Goal: Find specific page/section: Find specific page/section

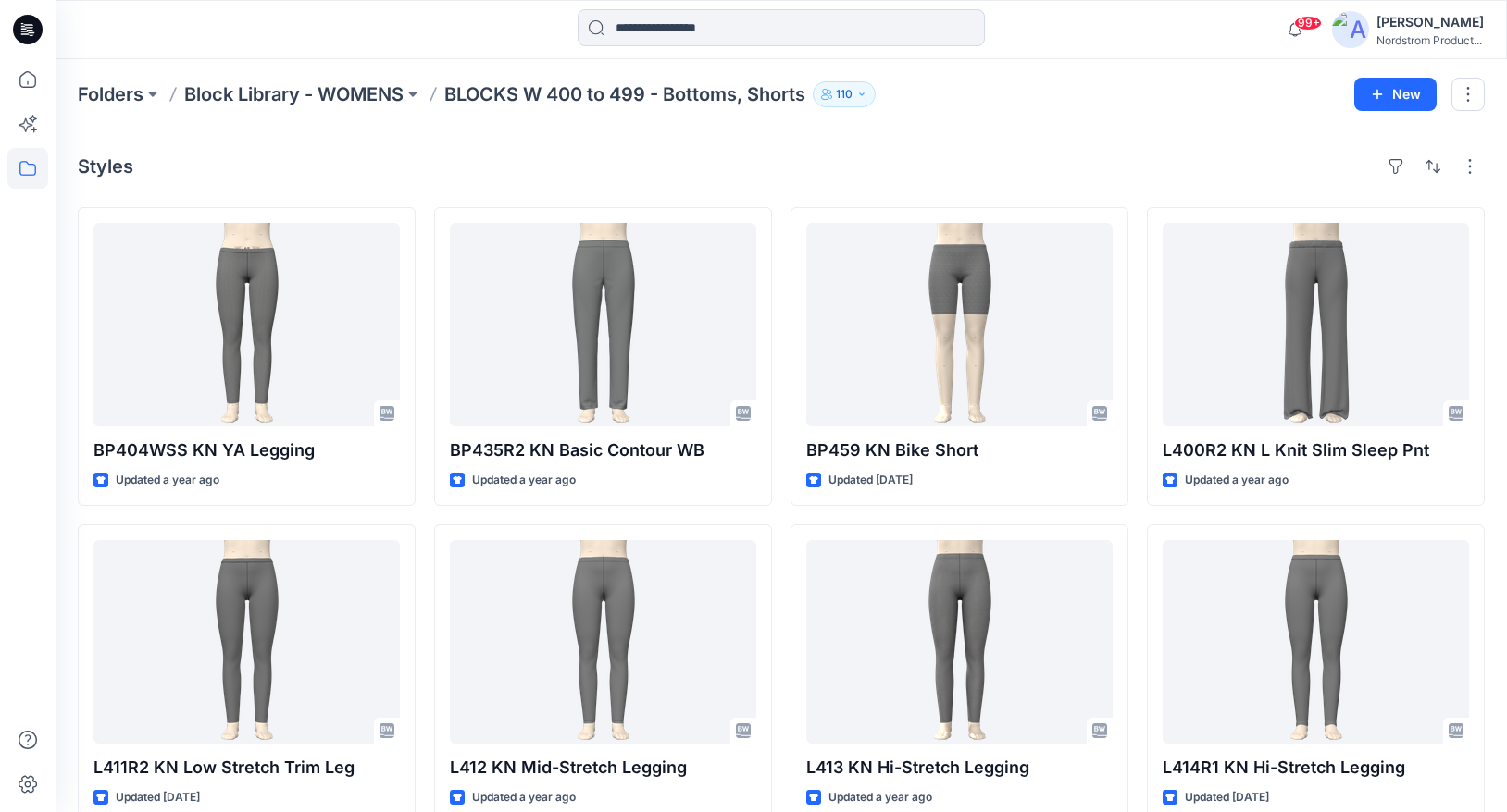
click at [158, 77] on div "Folders Block Library - WOMENS BLOCKS W 400 to 499 - Bottoms, Shorts 110 New" at bounding box center [781, 93] width 1451 height 70
click at [151, 104] on button at bounding box center [153, 94] width 19 height 26
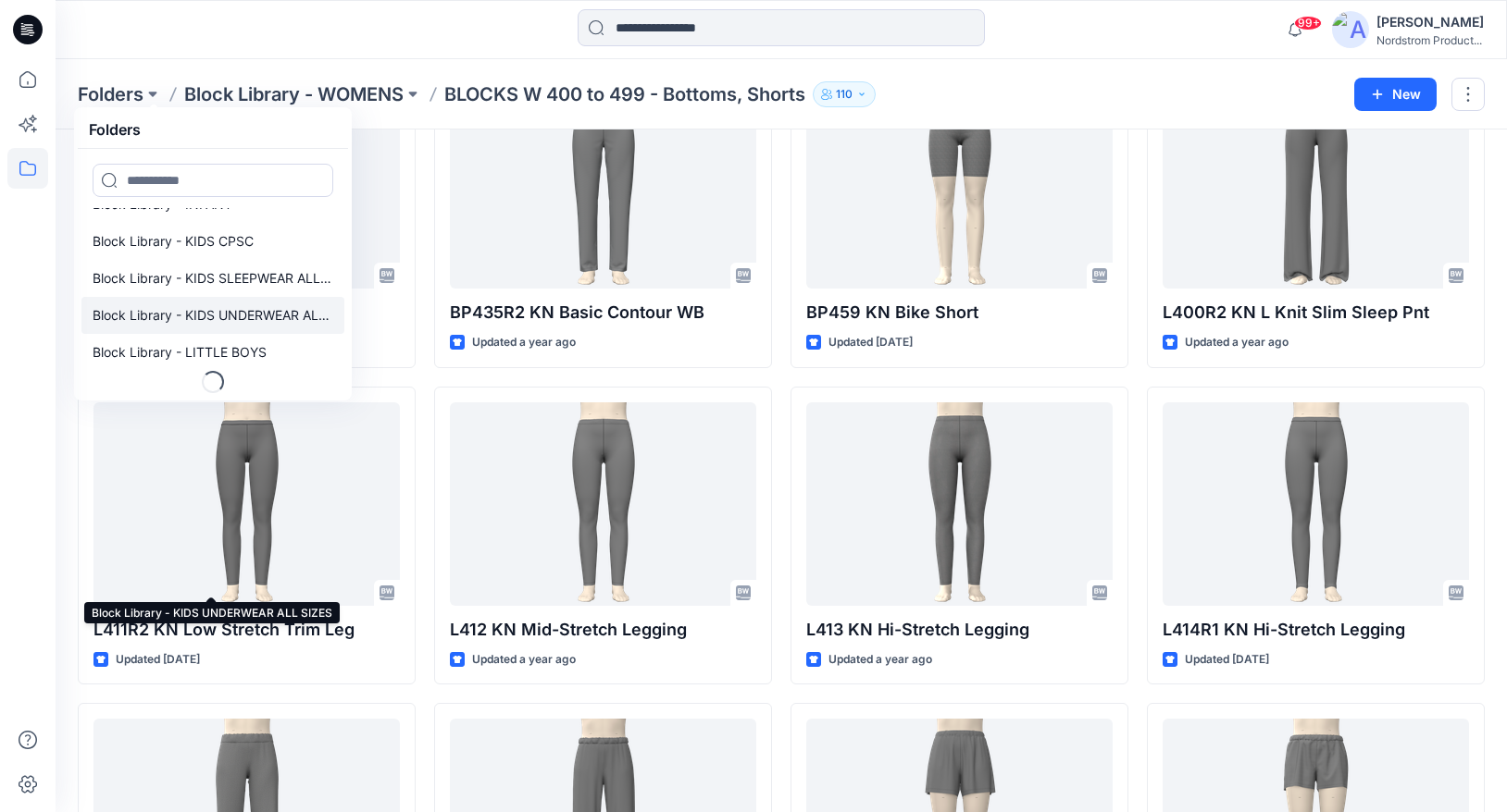
scroll to position [133, 0]
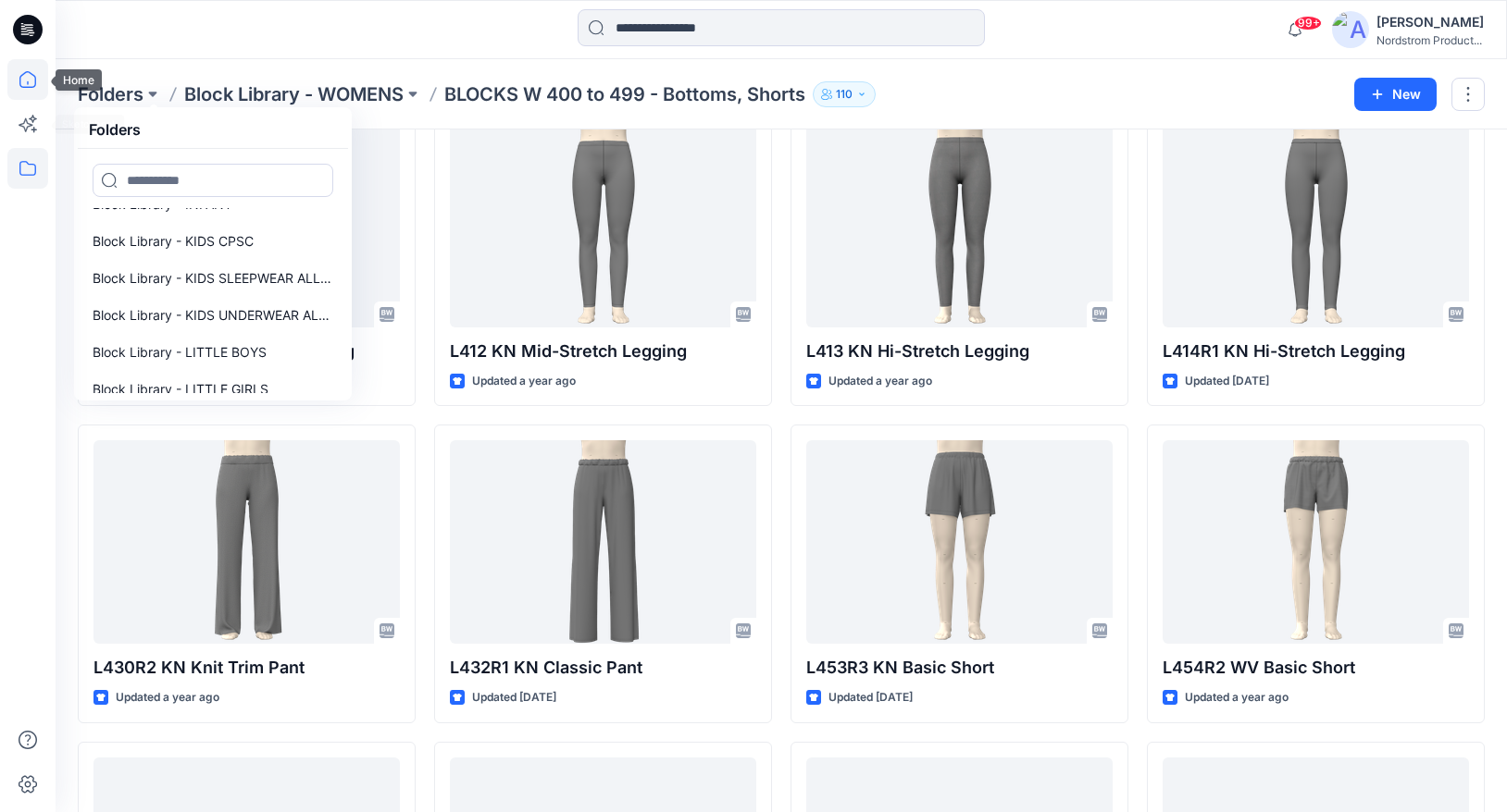
click at [33, 83] on icon at bounding box center [28, 79] width 41 height 41
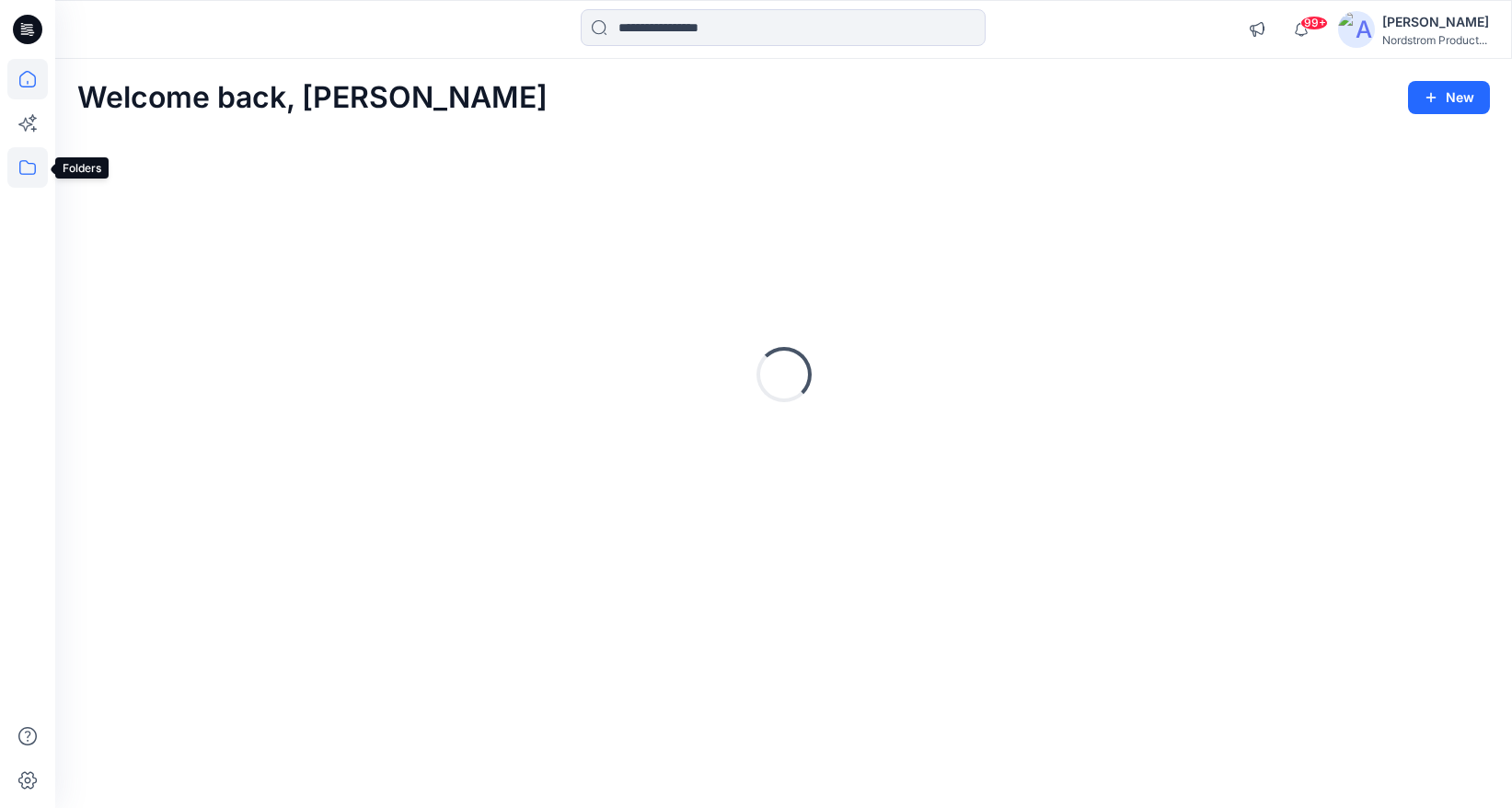
click at [29, 170] on icon at bounding box center [28, 168] width 41 height 41
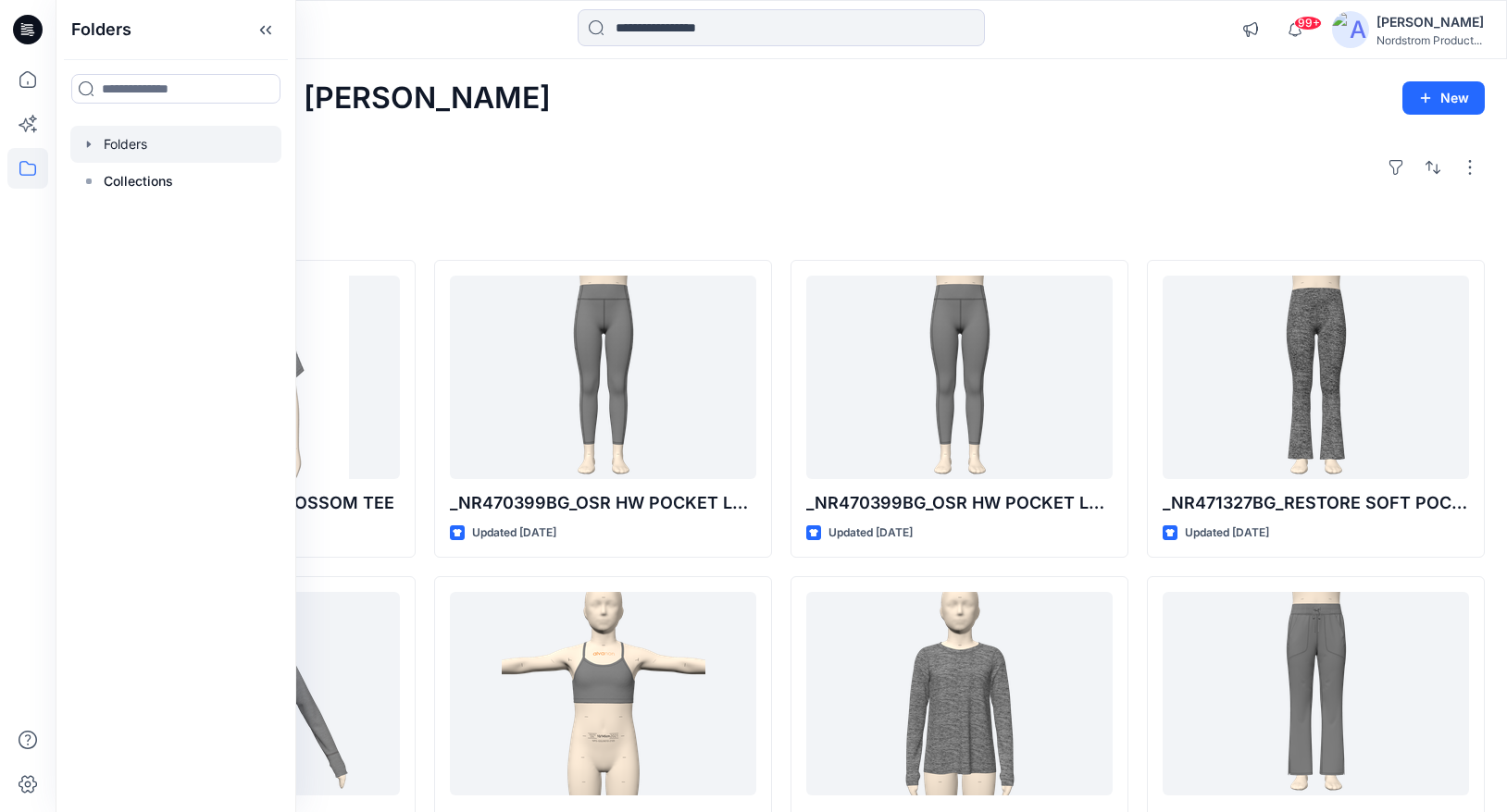
click at [104, 135] on div at bounding box center [176, 145] width 211 height 37
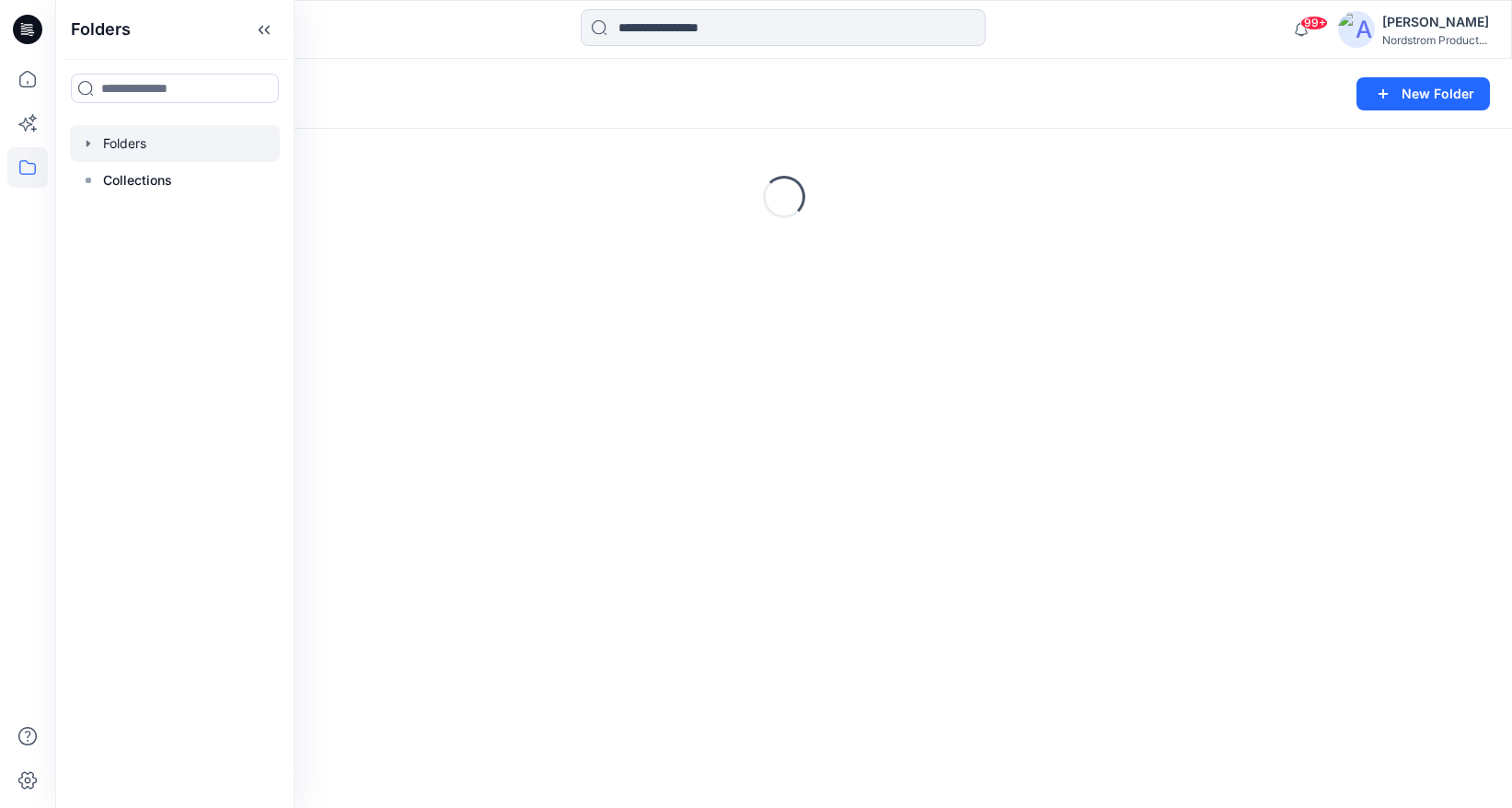
click at [95, 140] on icon "button" at bounding box center [88, 144] width 15 height 15
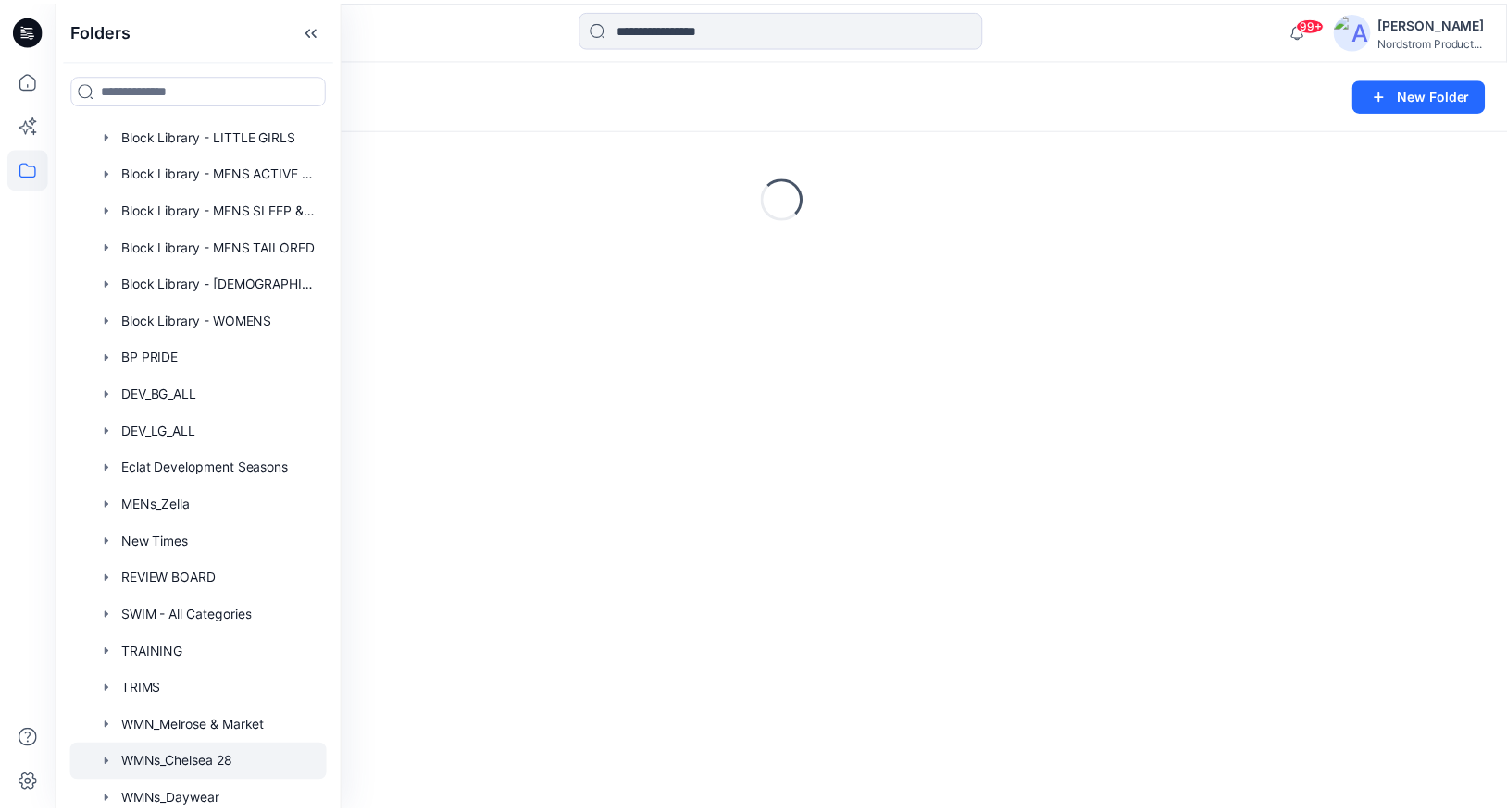
scroll to position [535, 0]
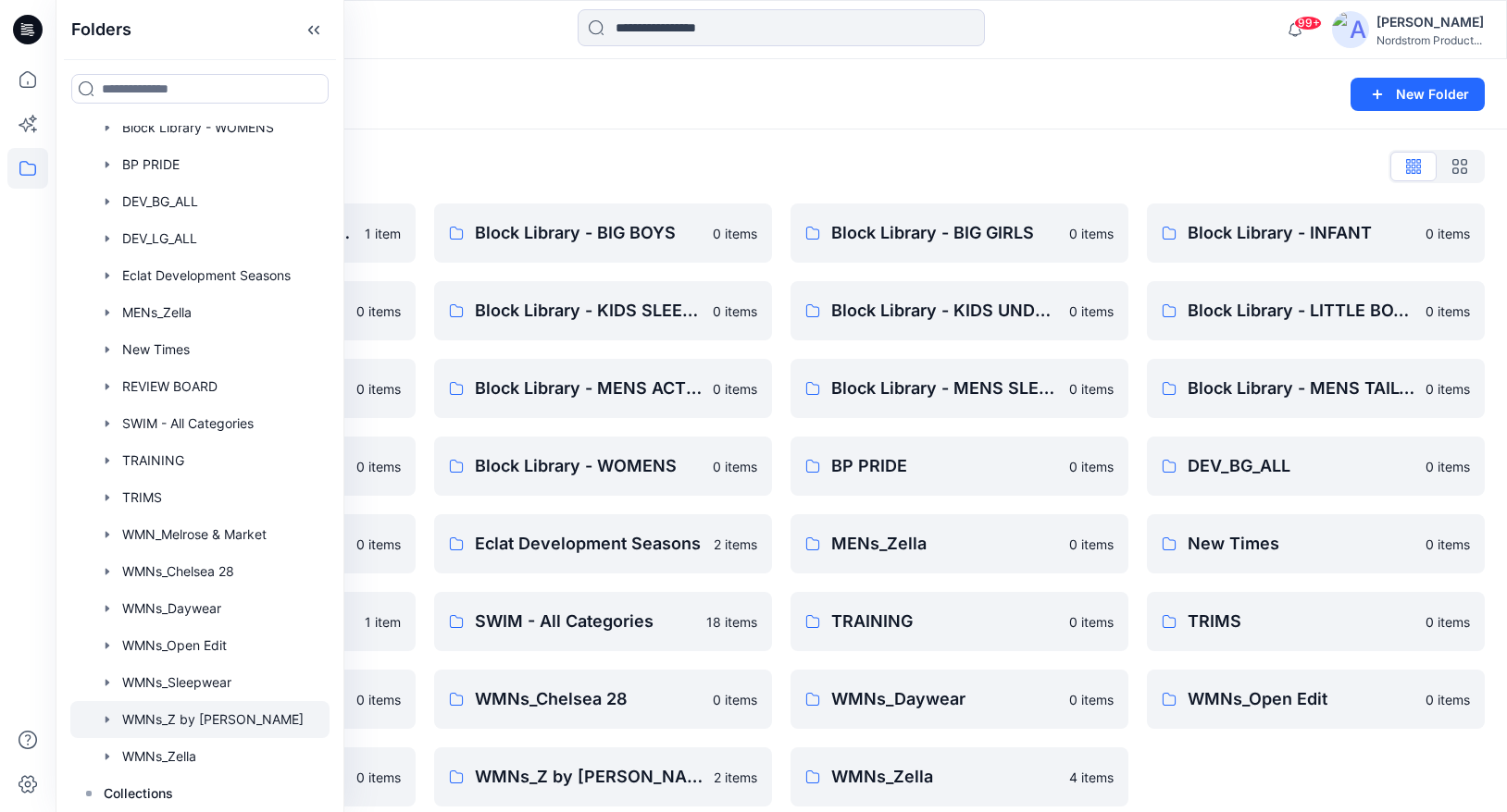
click at [193, 721] on div at bounding box center [200, 720] width 260 height 37
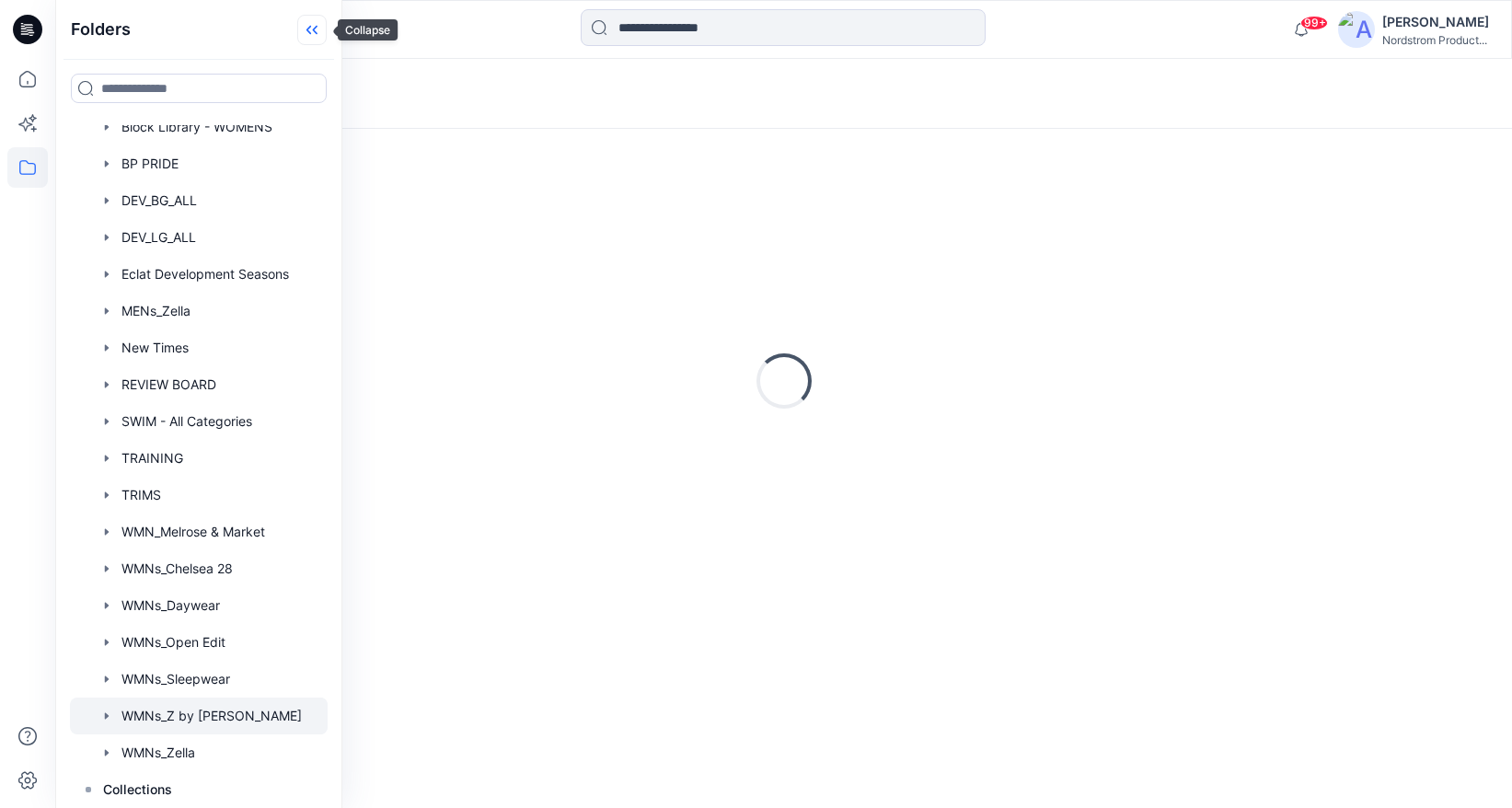
click at [327, 26] on icon at bounding box center [312, 30] width 30 height 31
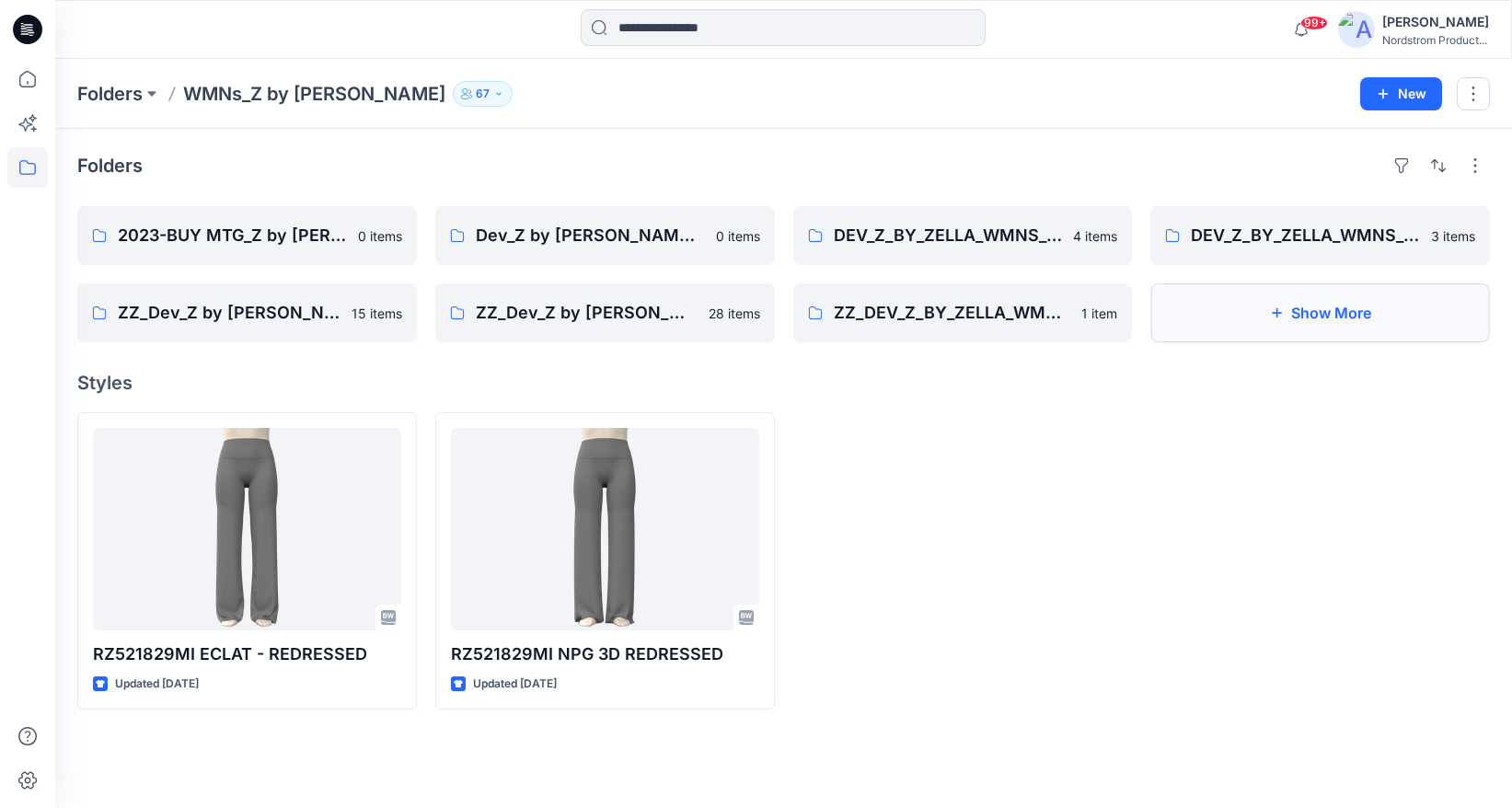
click at [1312, 301] on button "Show More" at bounding box center [1321, 312] width 340 height 59
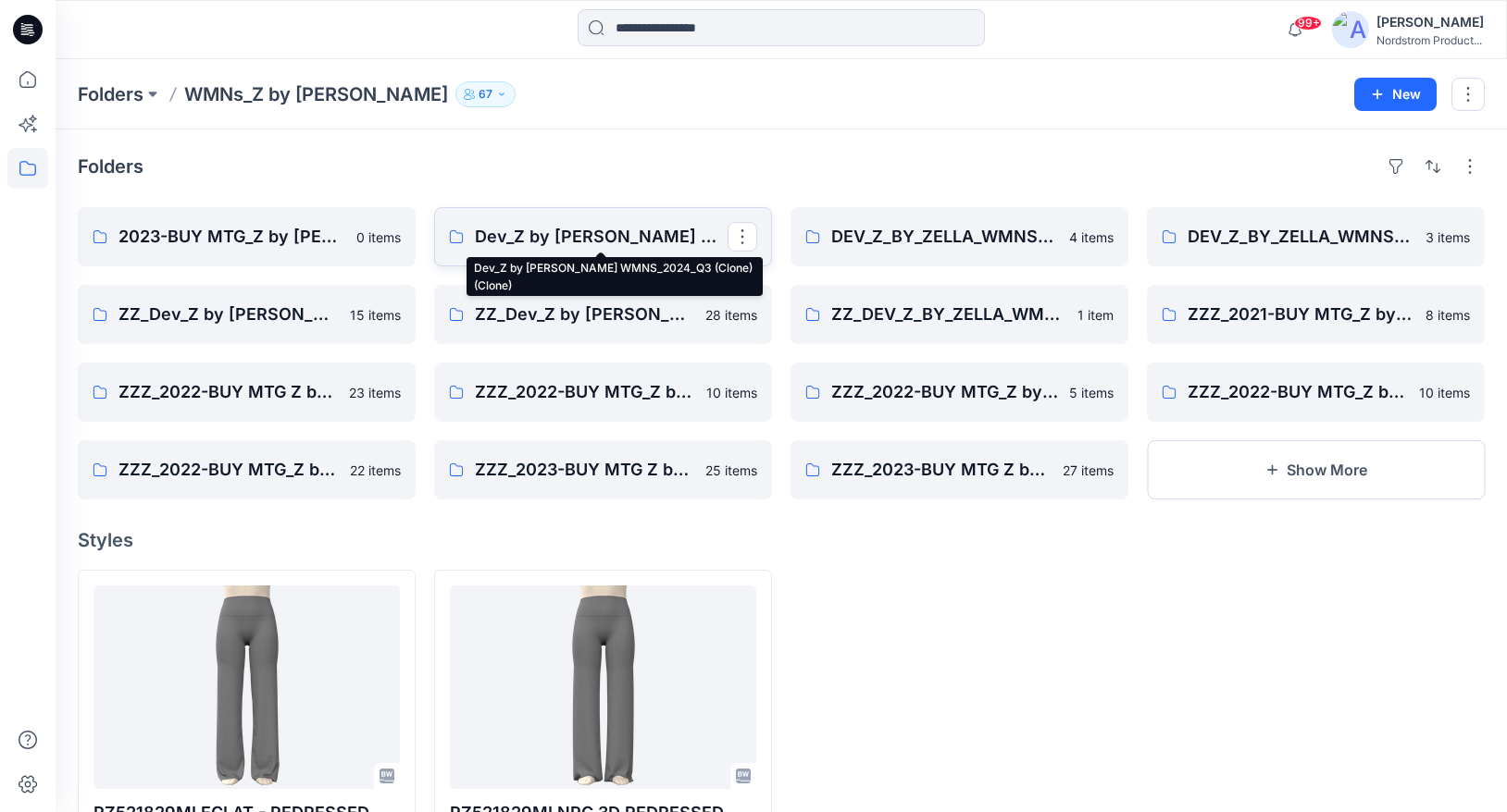
click at [537, 234] on p "Dev_Z by [PERSON_NAME] WMNS_2024_Q3 (Clone) (Clone)" at bounding box center [600, 237] width 253 height 26
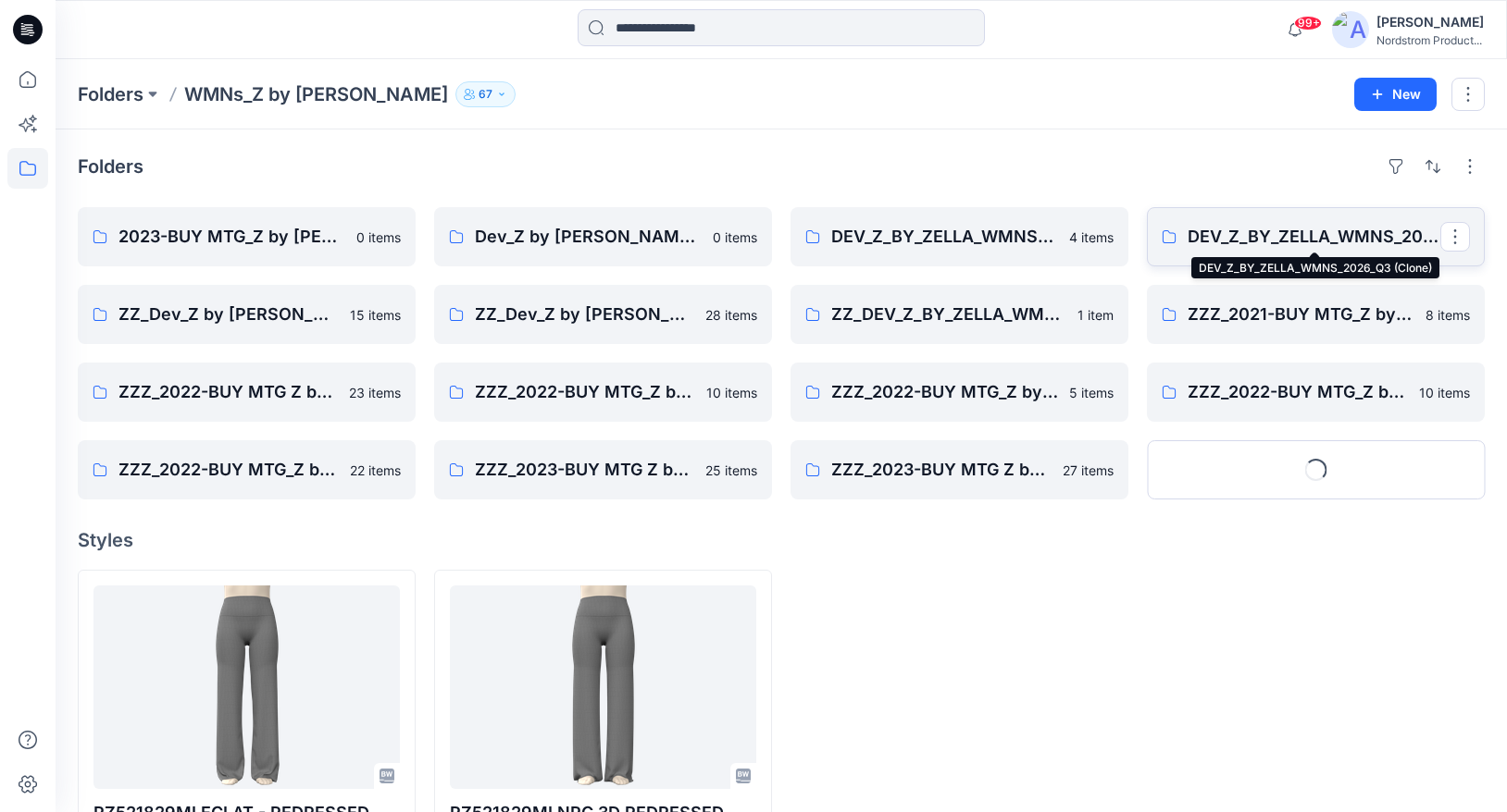
click at [1302, 240] on p "DEV_Z_BY_ZELLA_WMNS_2026_Q3 (Clone)" at bounding box center [1314, 237] width 253 height 26
click at [1206, 240] on p "DEV_Z_BY_ZELLA_WMNS_2026_Q3 (Clone)" at bounding box center [1314, 237] width 253 height 26
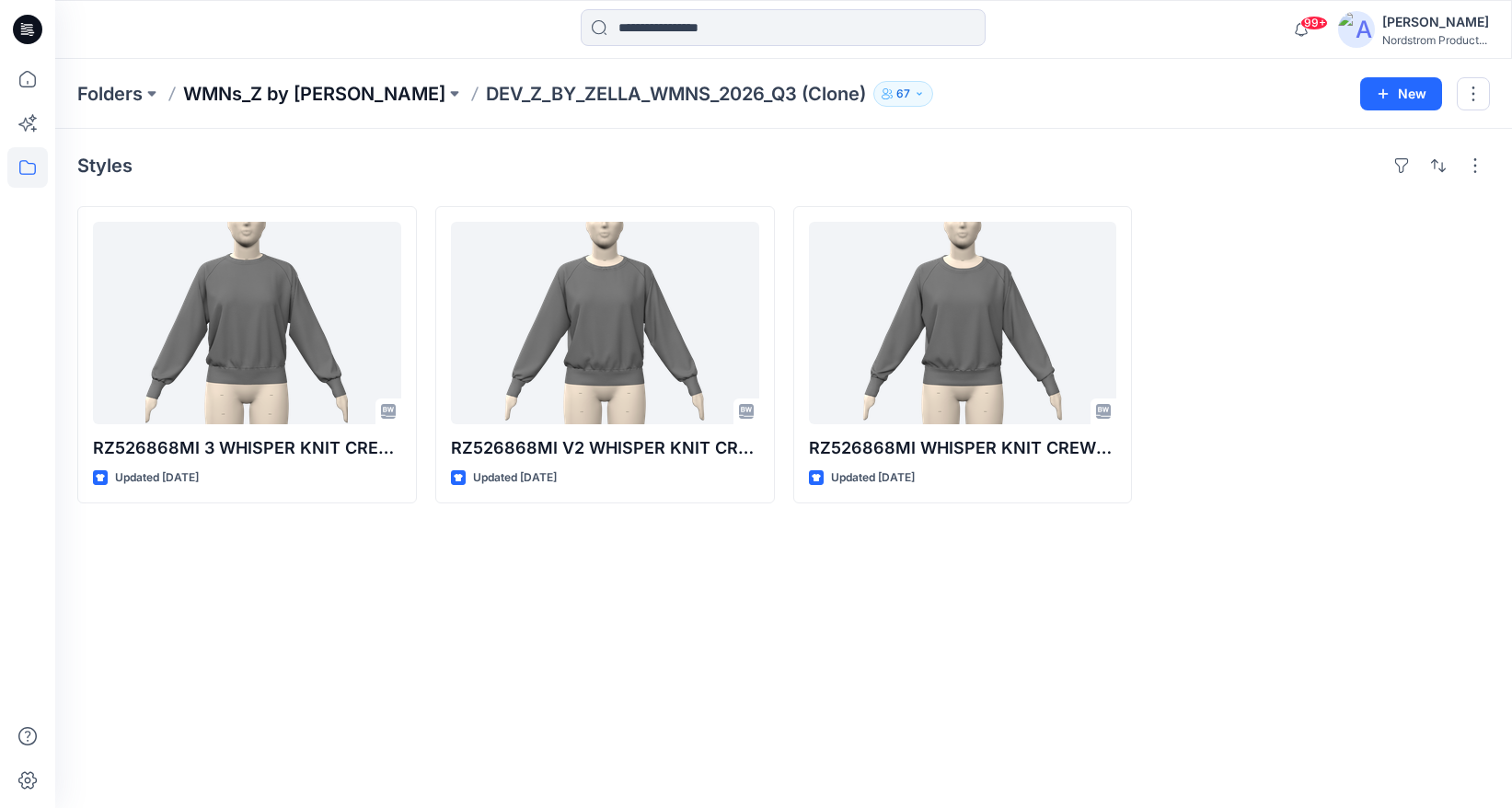
click at [293, 94] on p "WMNs_Z by [PERSON_NAME]" at bounding box center [314, 94] width 262 height 26
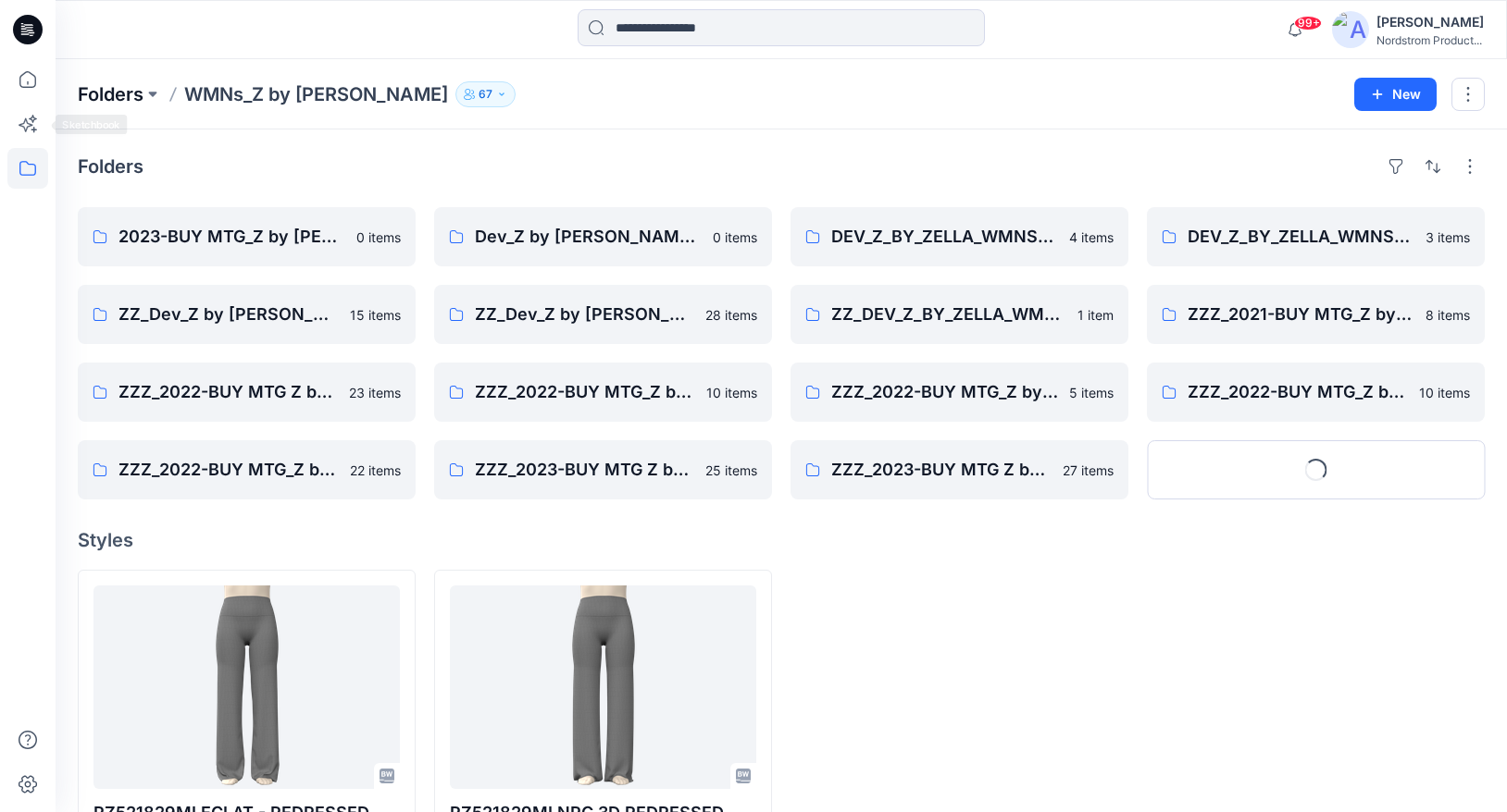
click at [112, 94] on p "Folders" at bounding box center [110, 94] width 65 height 26
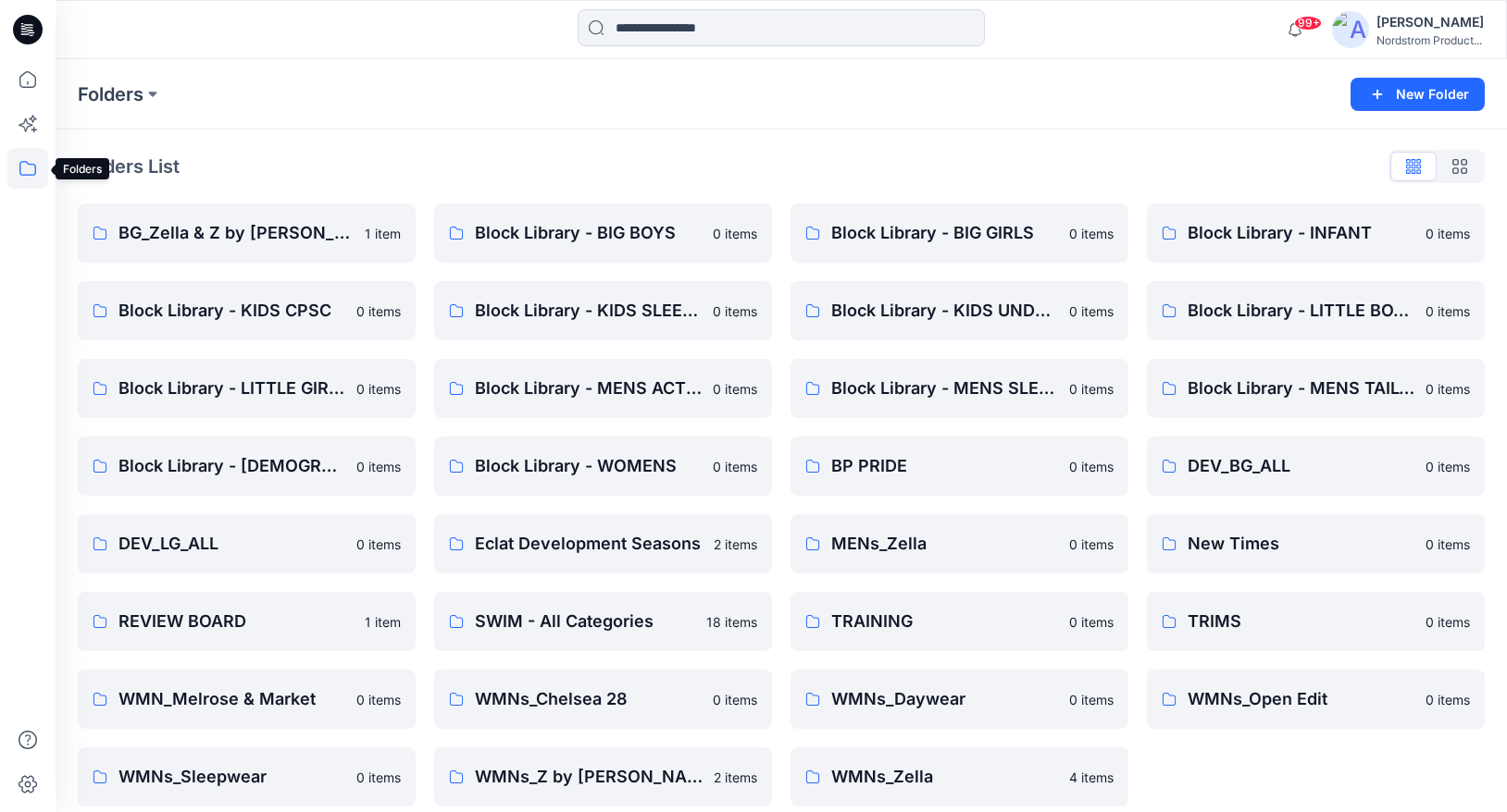
click at [18, 169] on icon at bounding box center [28, 169] width 41 height 41
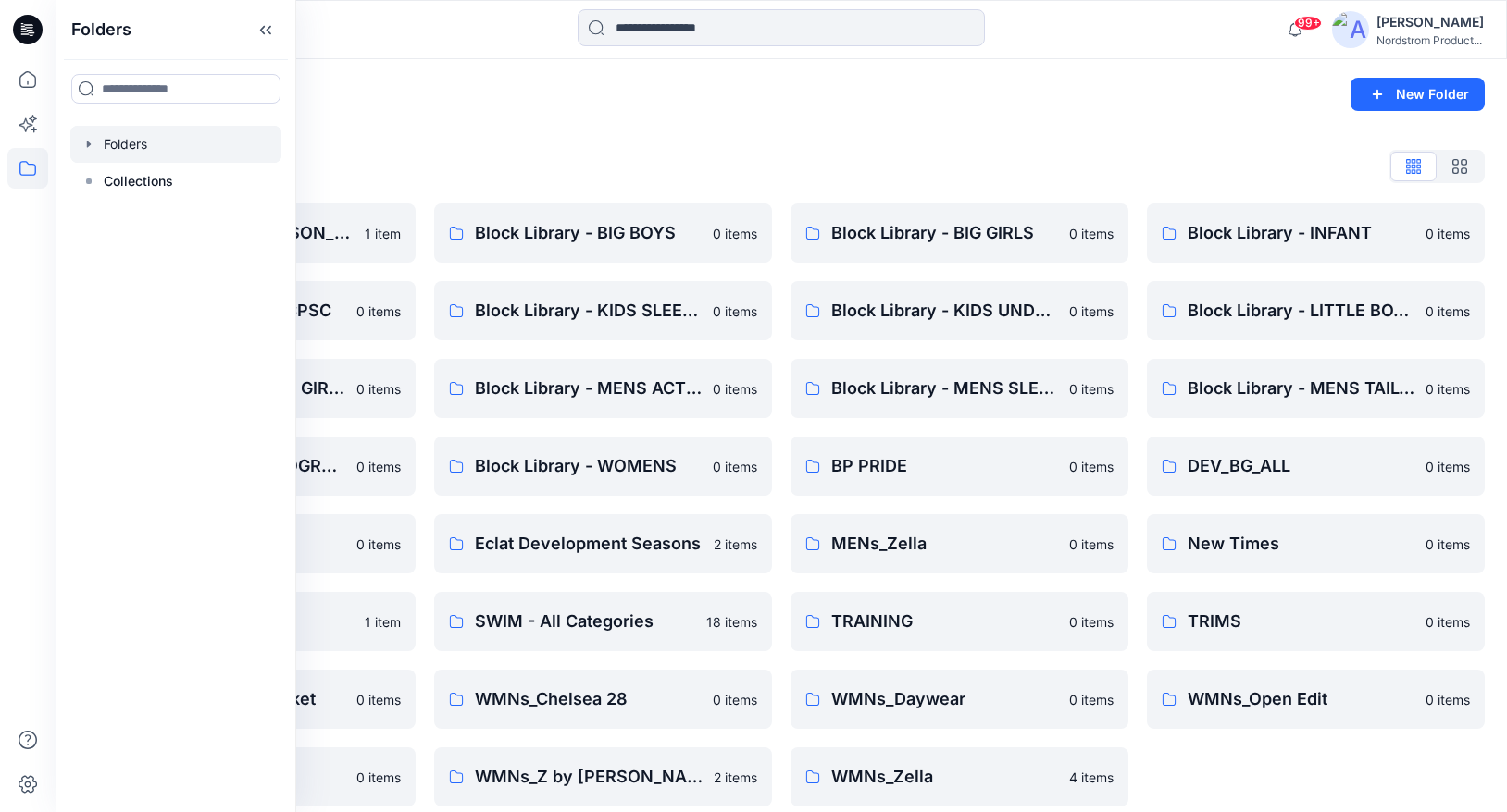
click at [94, 141] on icon "button" at bounding box center [89, 145] width 15 height 15
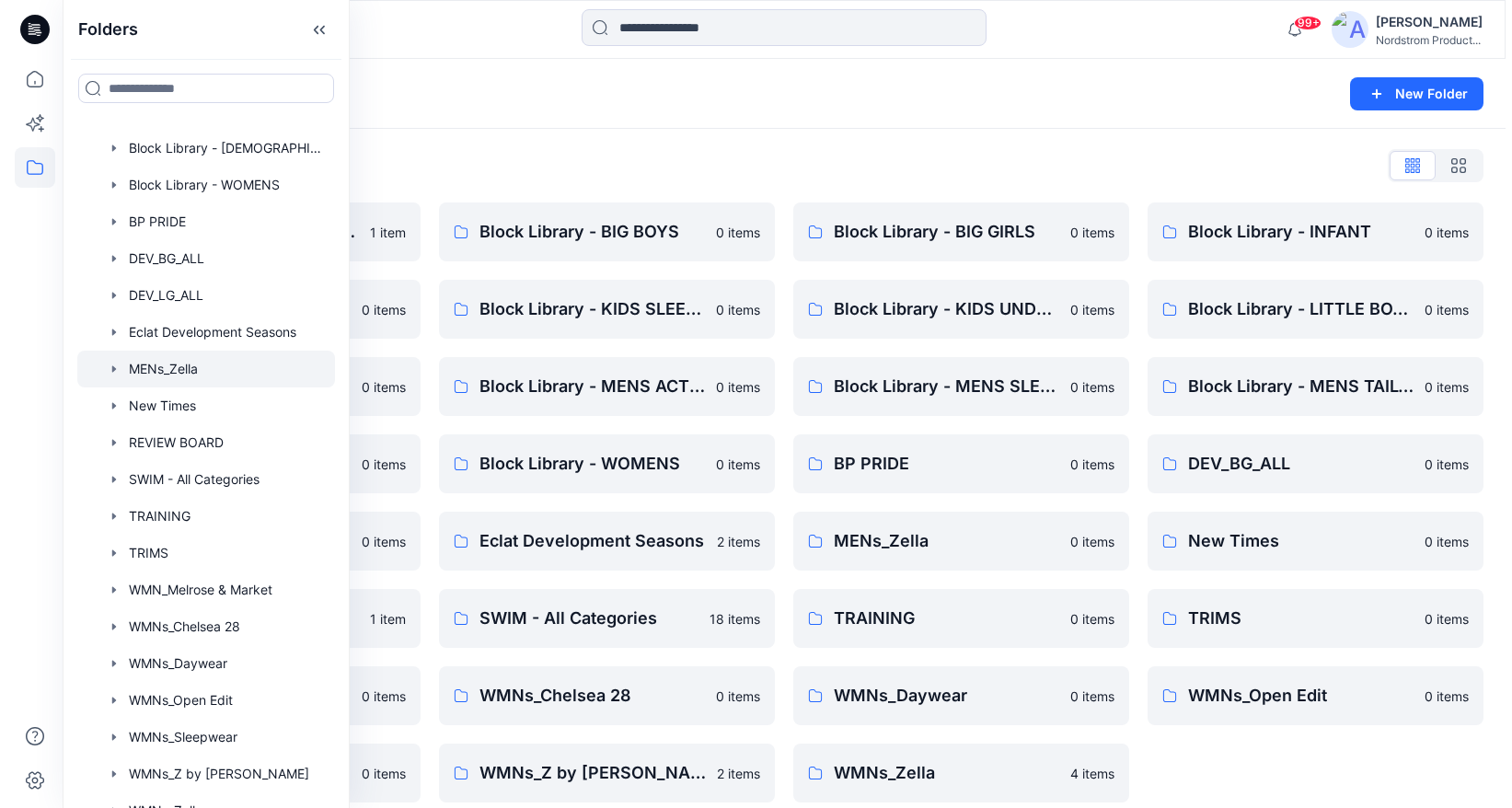
scroll to position [499, 0]
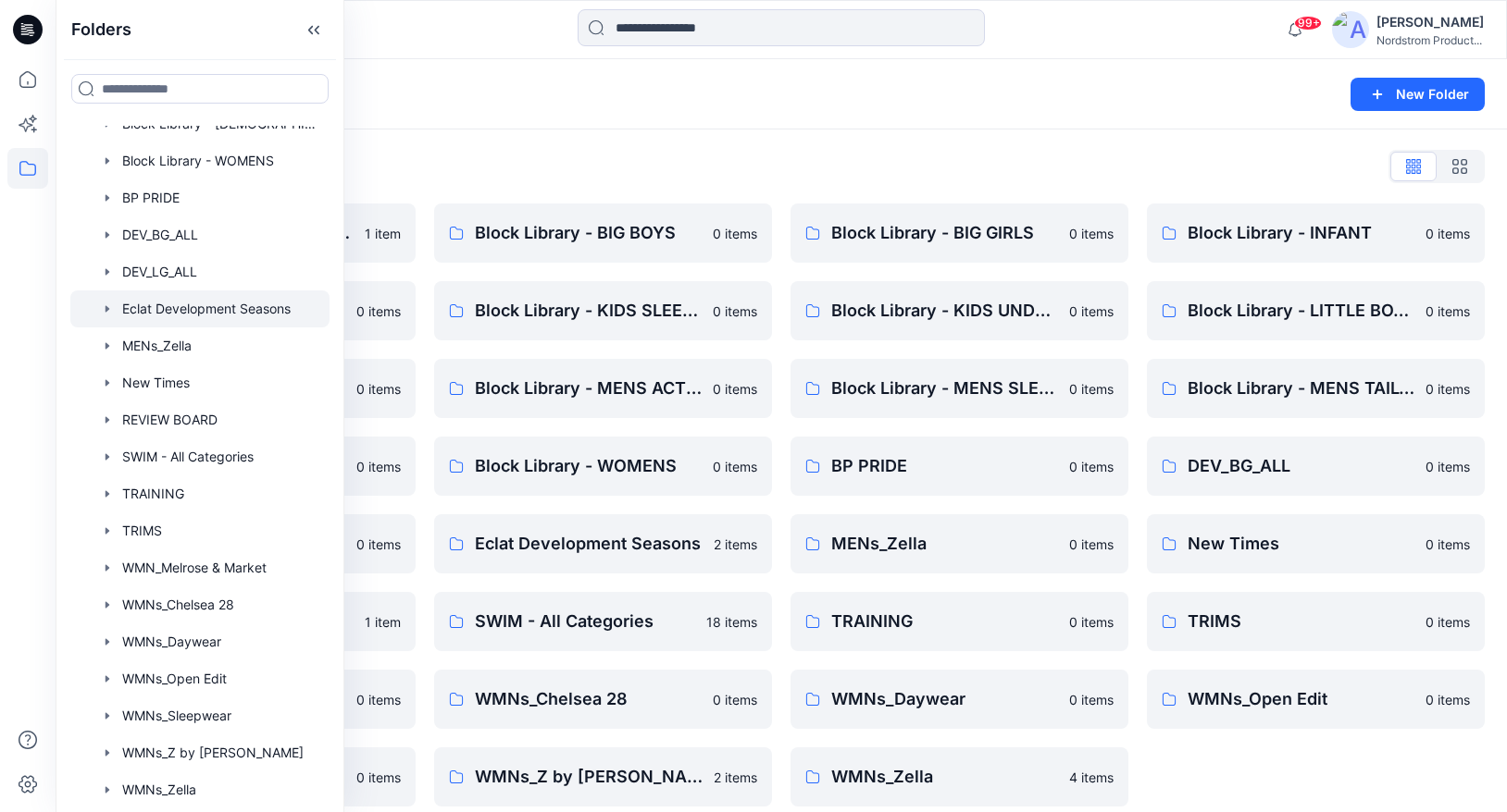
click at [190, 312] on div at bounding box center [200, 309] width 260 height 37
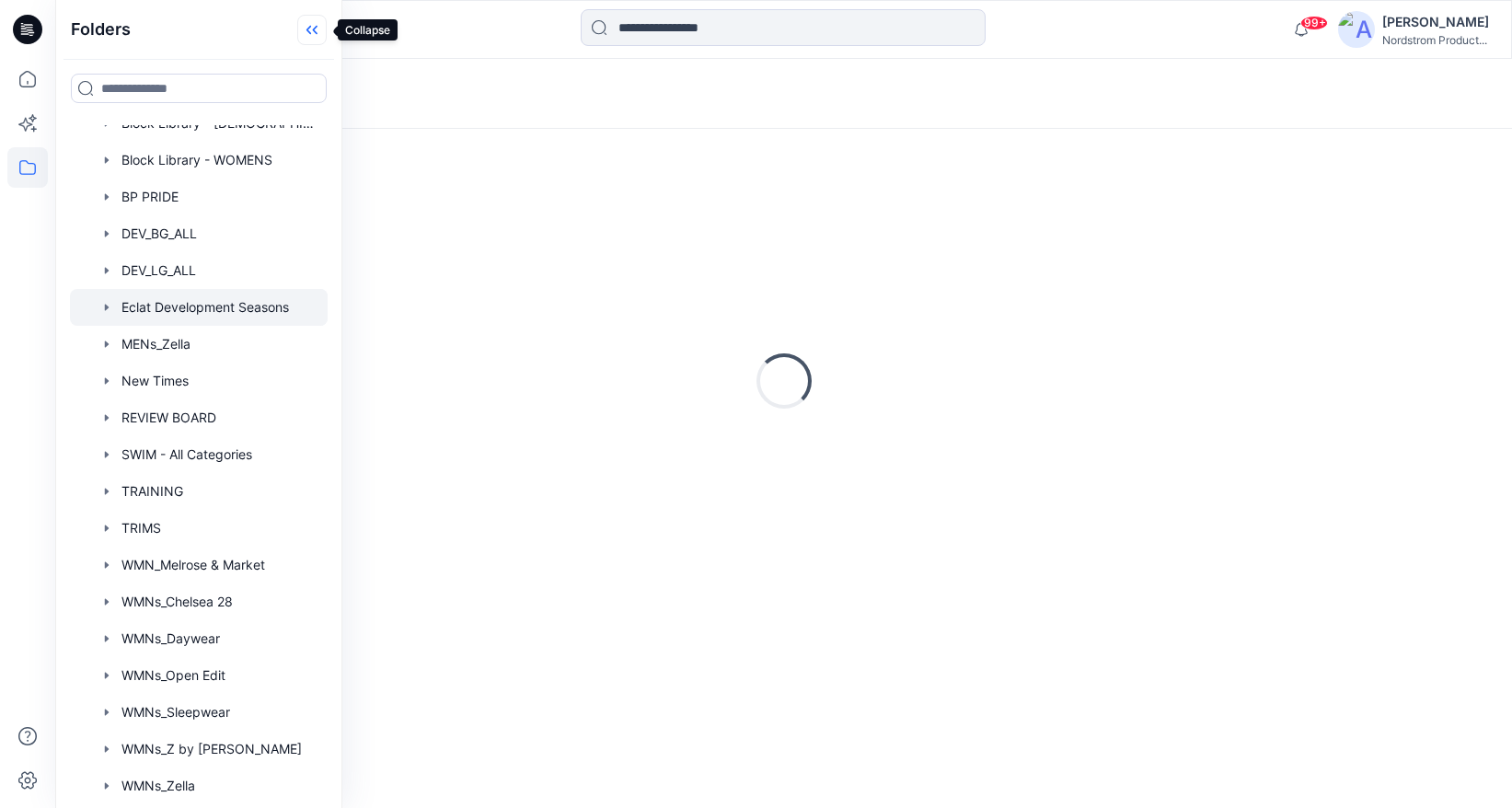
click at [309, 26] on icon at bounding box center [312, 30] width 30 height 31
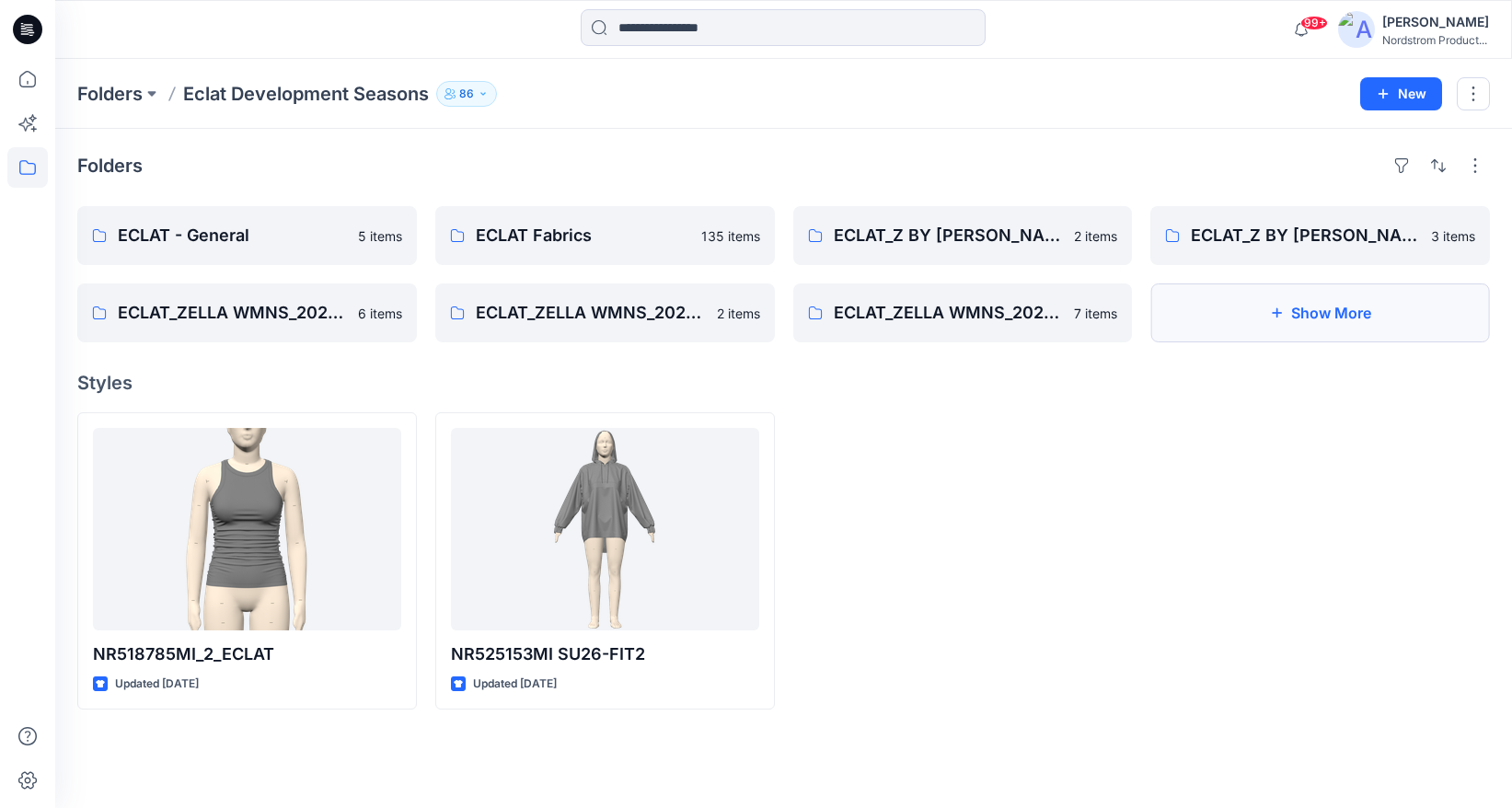
click at [1292, 338] on button "Show More" at bounding box center [1321, 312] width 340 height 59
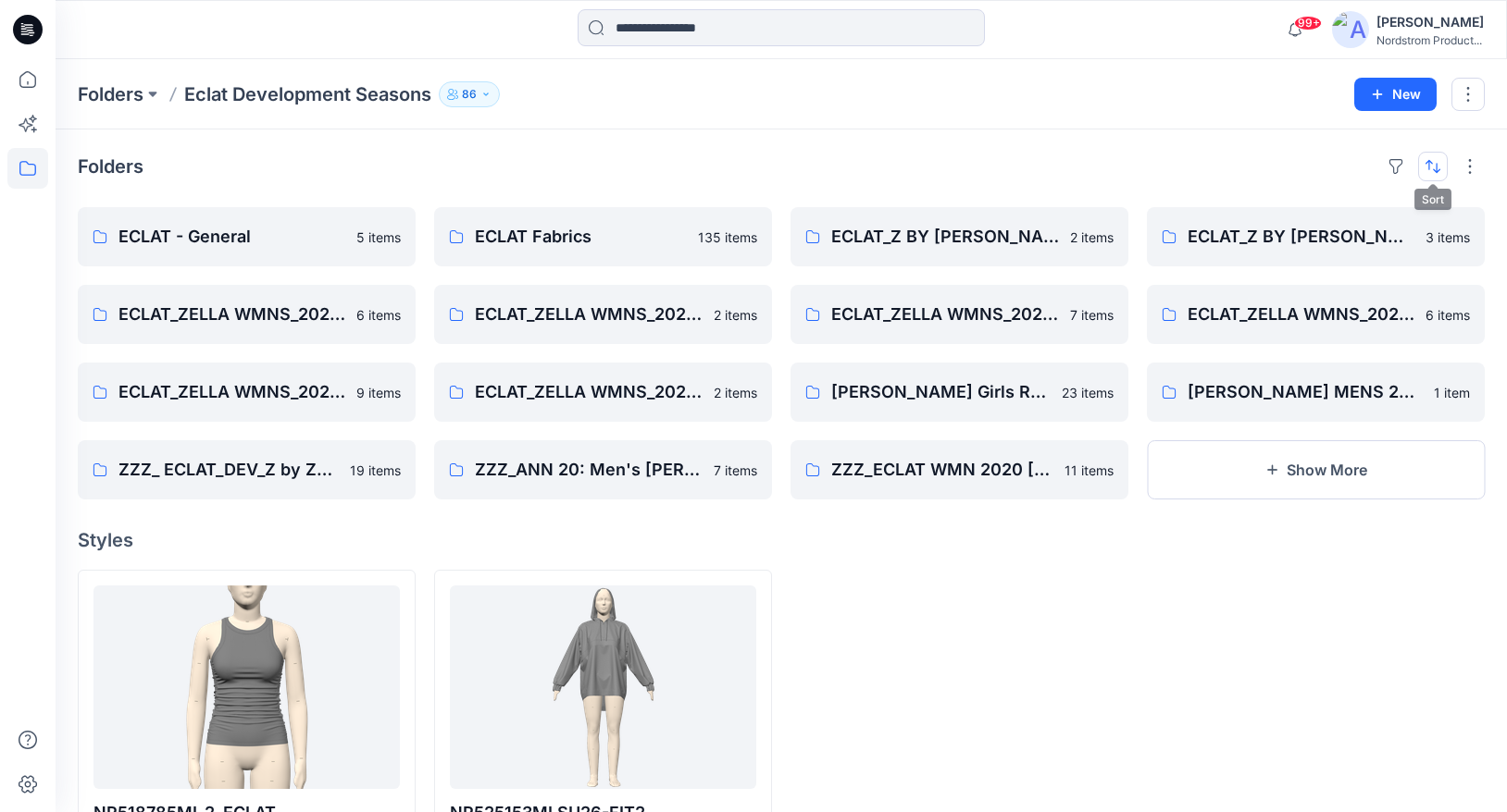
click at [1429, 153] on button "button" at bounding box center [1432, 167] width 30 height 30
click at [1054, 175] on div "Folders Last update A to Z" at bounding box center [781, 167] width 1406 height 30
click at [576, 393] on p "ECLAT_ZELLA WMNS_2026_Q2" at bounding box center [600, 392] width 253 height 26
click at [1365, 245] on p "ECLAT_Z BY [PERSON_NAME] WMNS_2026_Q1" at bounding box center [1314, 237] width 253 height 26
click at [266, 238] on p "ECLAT - General" at bounding box center [245, 237] width 253 height 26
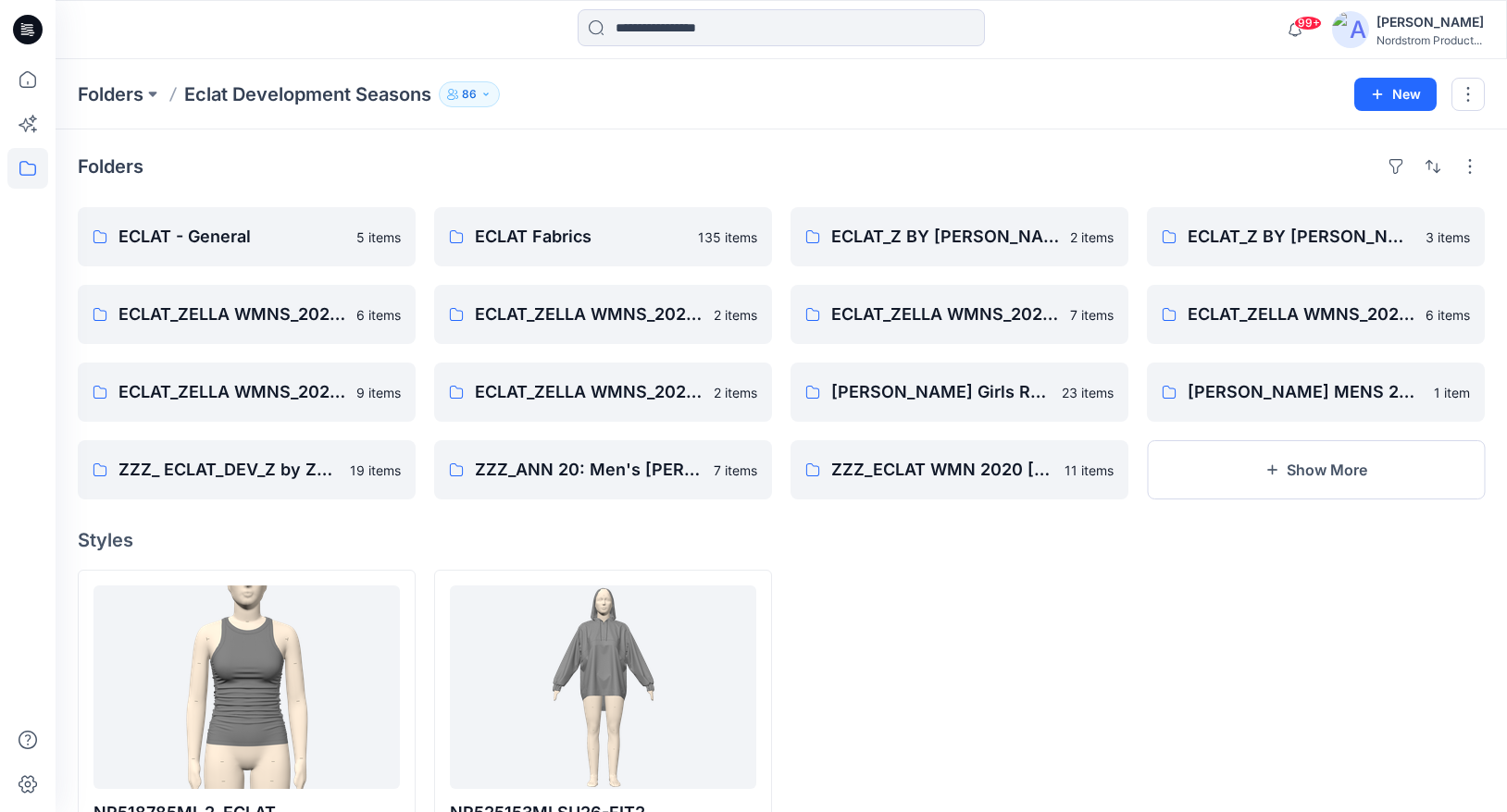
click at [1390, 502] on div "Folders ECLAT - General 5 items ECLAT_ZELLA WMNS_2025_ANN 6 items ECLAT_ZELLA W…" at bounding box center [781, 511] width 1451 height 762
click at [1359, 474] on button "Show More" at bounding box center [1316, 469] width 338 height 59
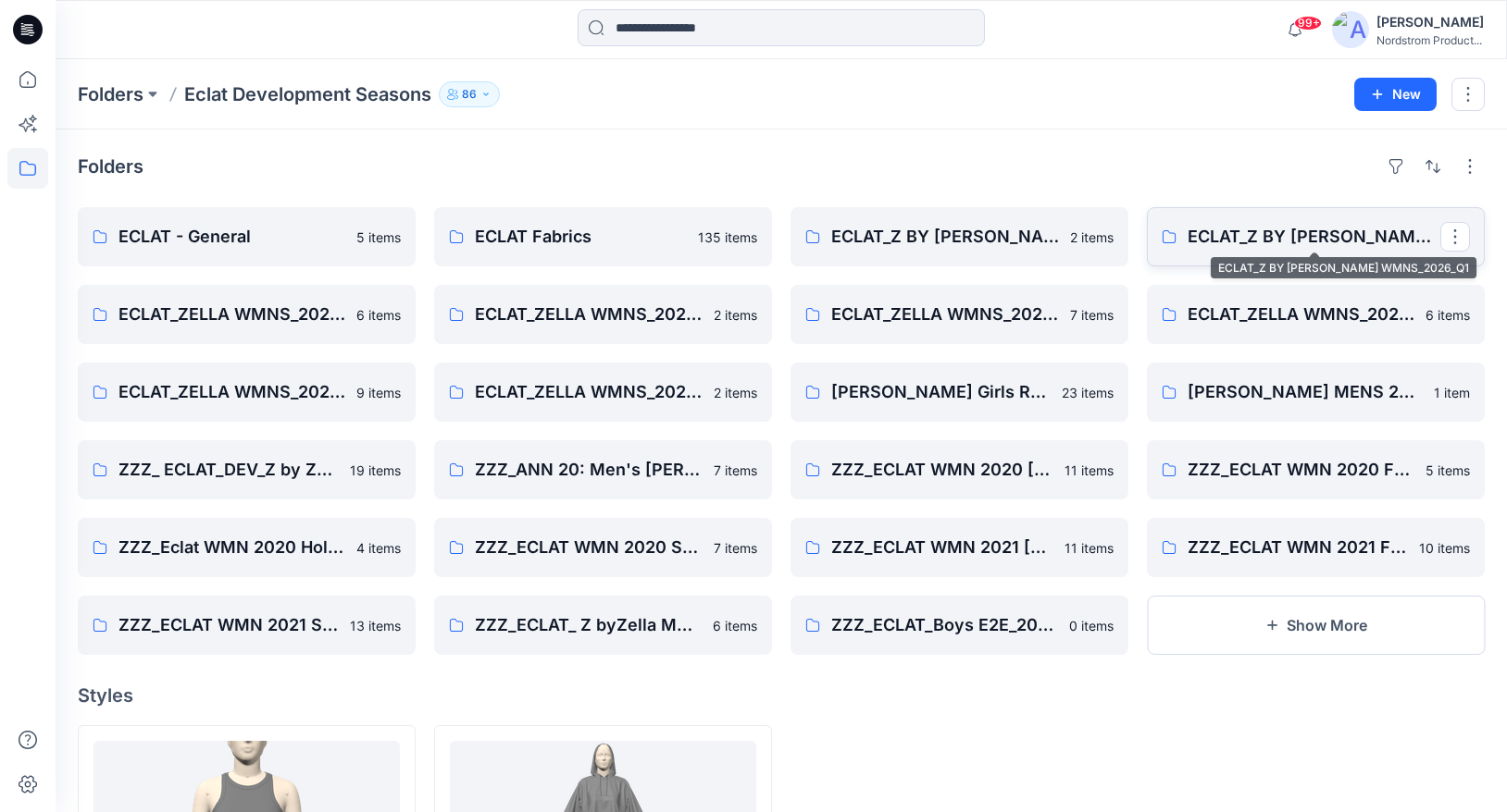
click at [1202, 228] on p "ECLAT_Z BY [PERSON_NAME] WMNS_2026_Q1" at bounding box center [1314, 237] width 253 height 26
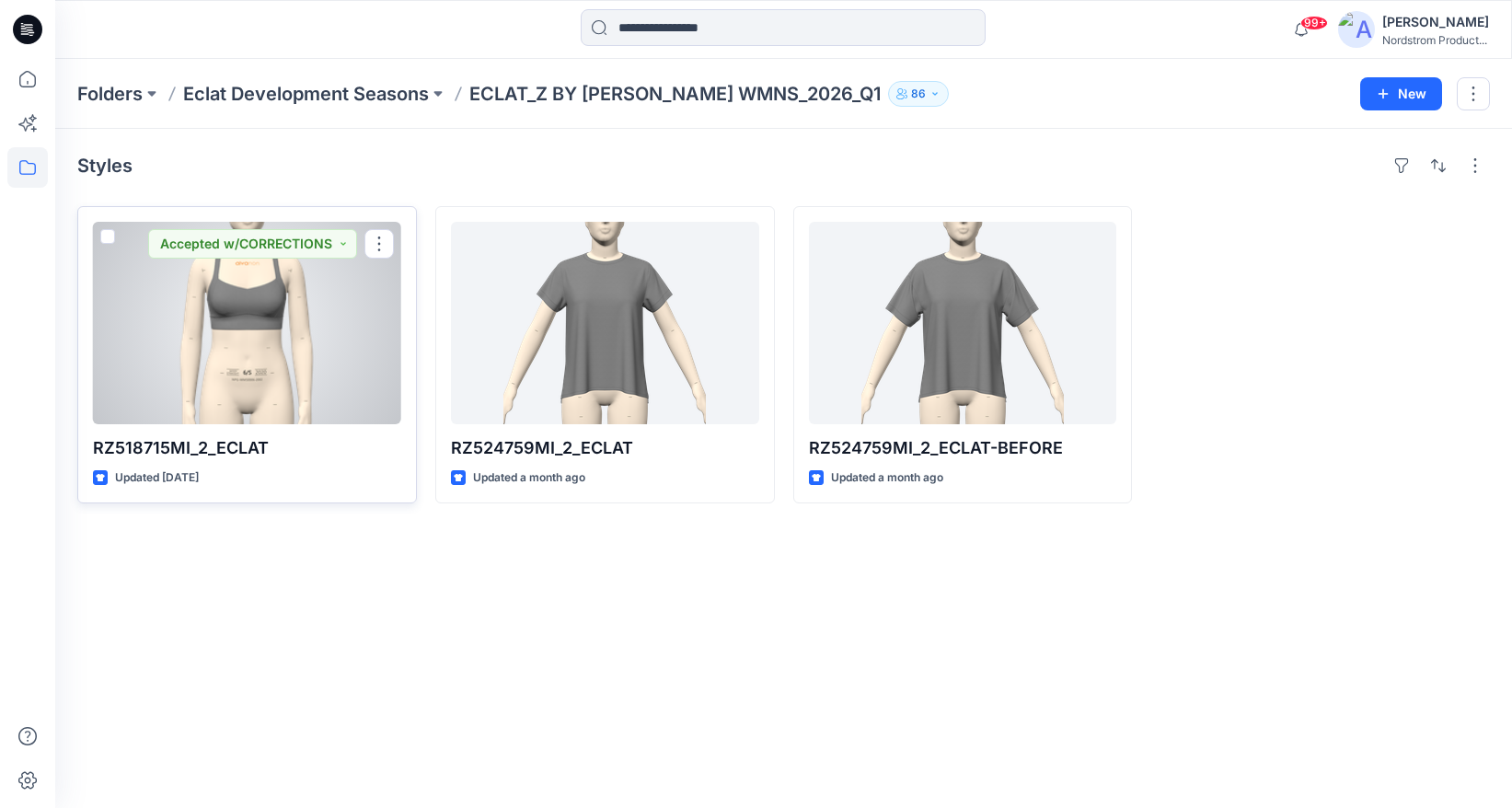
click at [199, 393] on div at bounding box center [247, 323] width 308 height 202
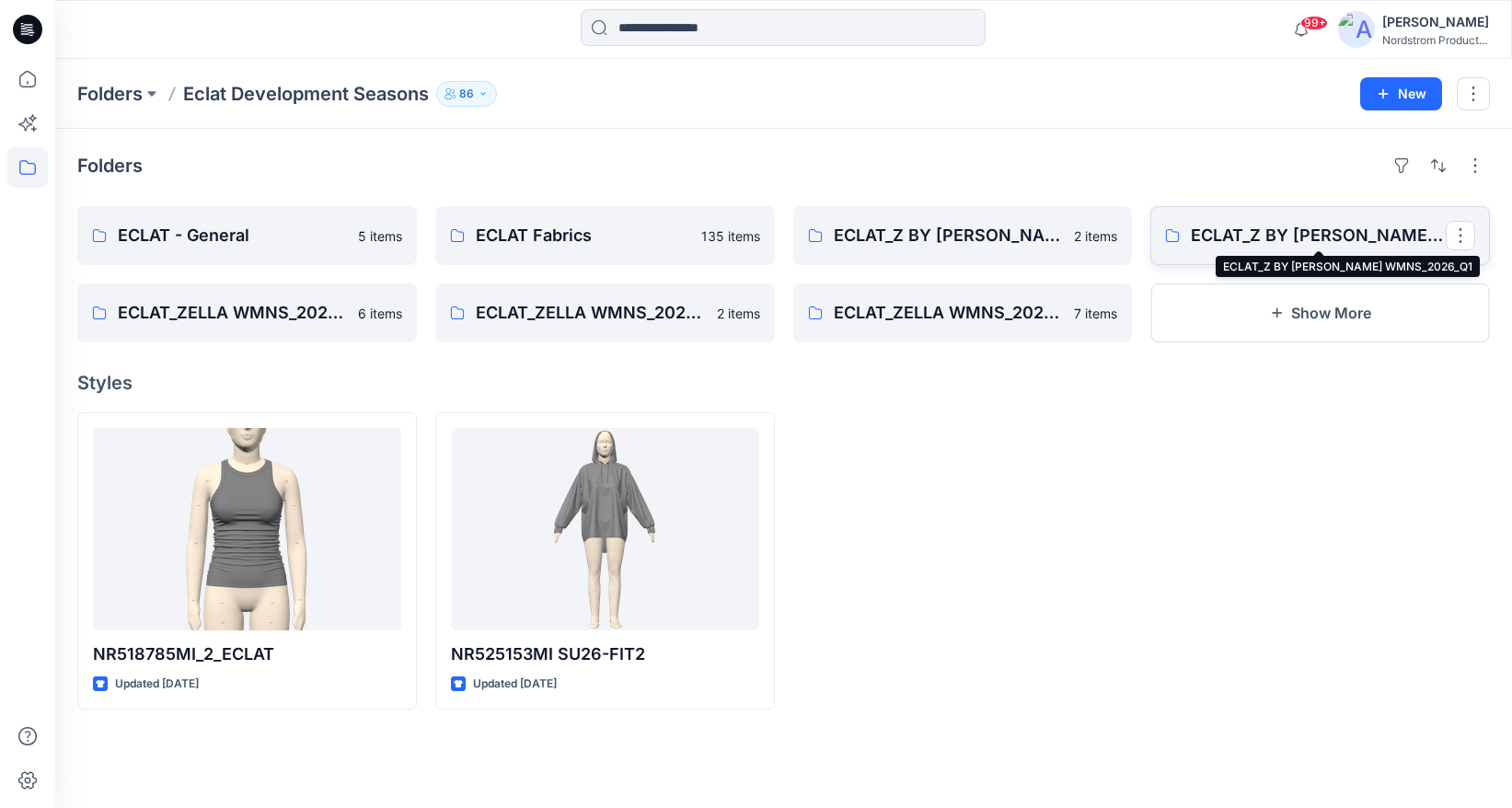
click at [1267, 235] on p "ECLAT_Z BY [PERSON_NAME] WMNS_2026_Q1" at bounding box center [1318, 236] width 255 height 26
